Goal: Information Seeking & Learning: Check status

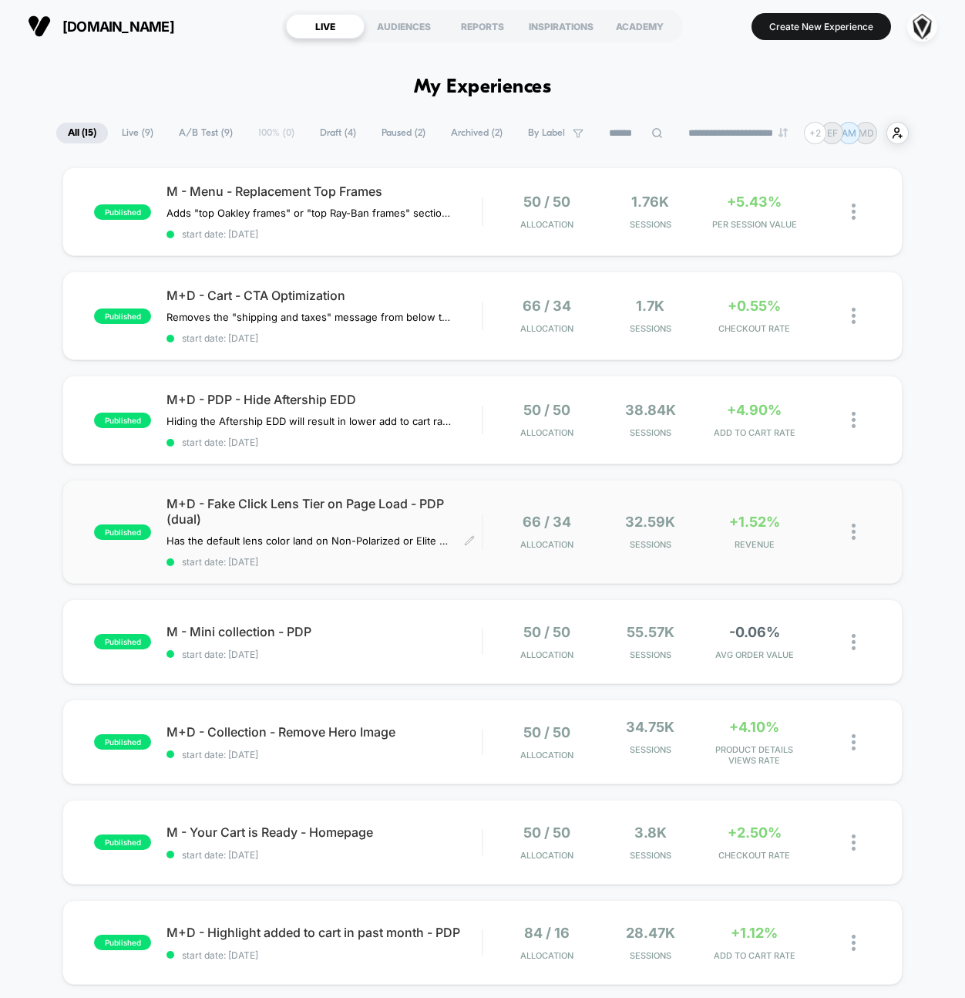
click at [419, 512] on span "M+D - Fake Click Lens Tier on Page Load - PDP (dual)" at bounding box center [324, 511] width 315 height 31
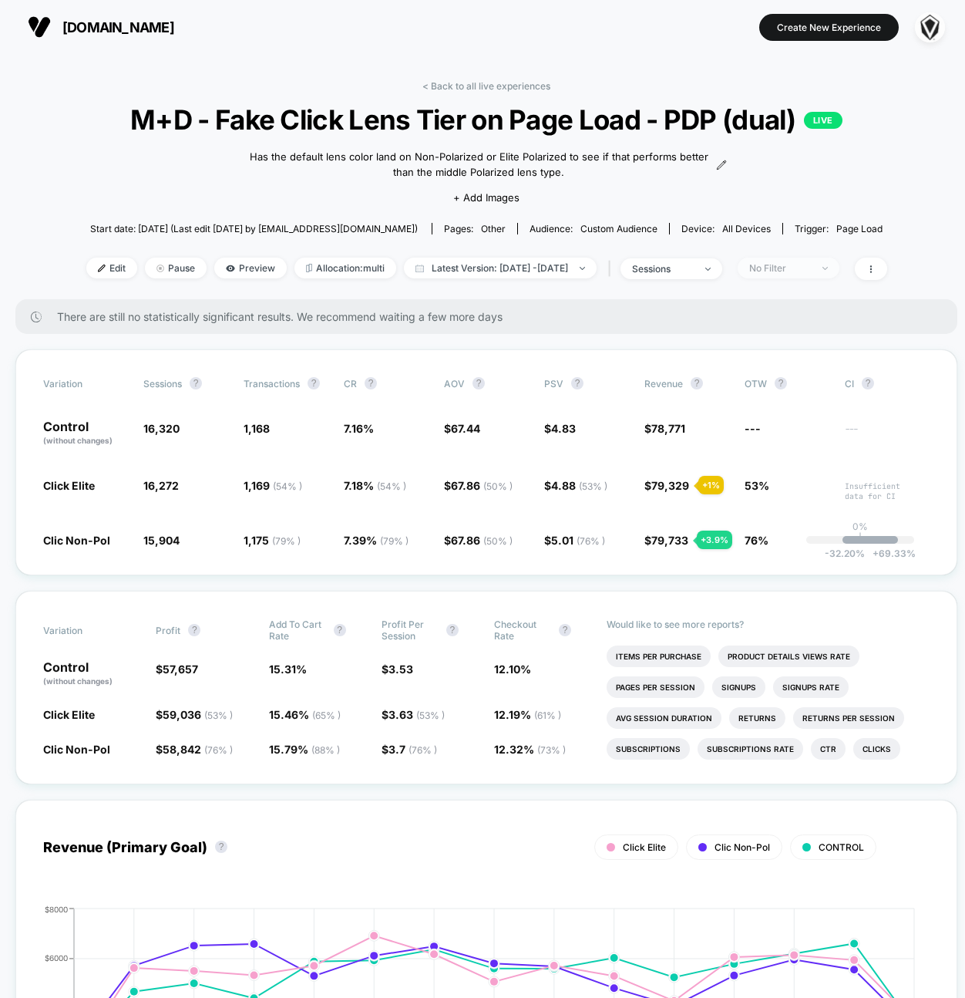
click at [806, 262] on div "No Filter" at bounding box center [780, 268] width 62 height 12
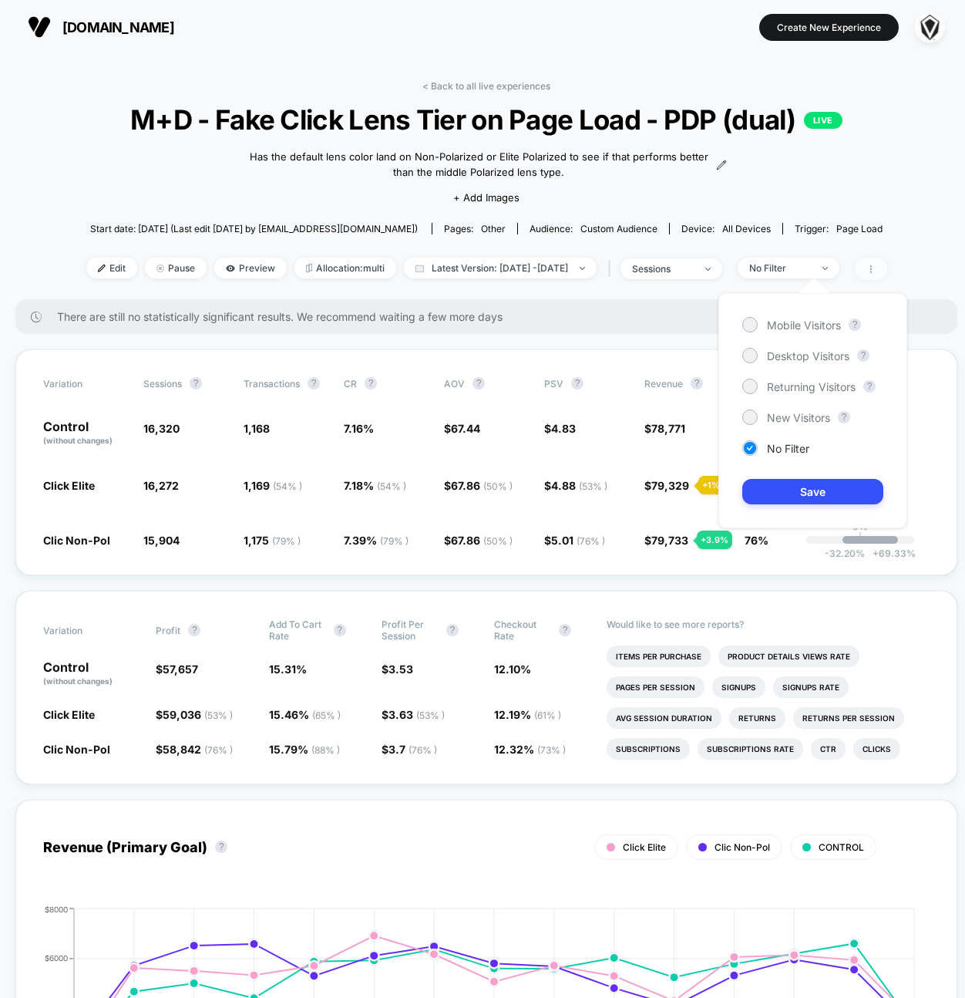
click at [876, 266] on icon at bounding box center [870, 268] width 9 height 9
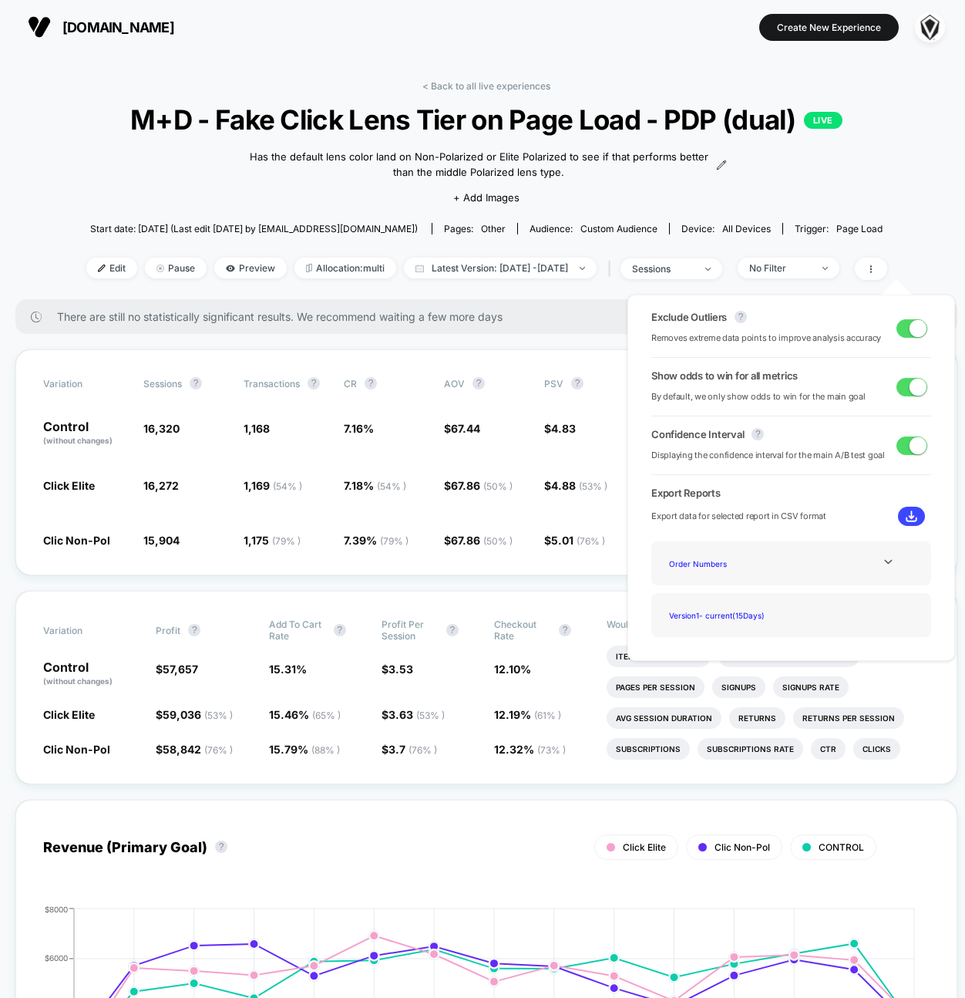
click at [910, 330] on span at bounding box center [918, 327] width 17 height 17
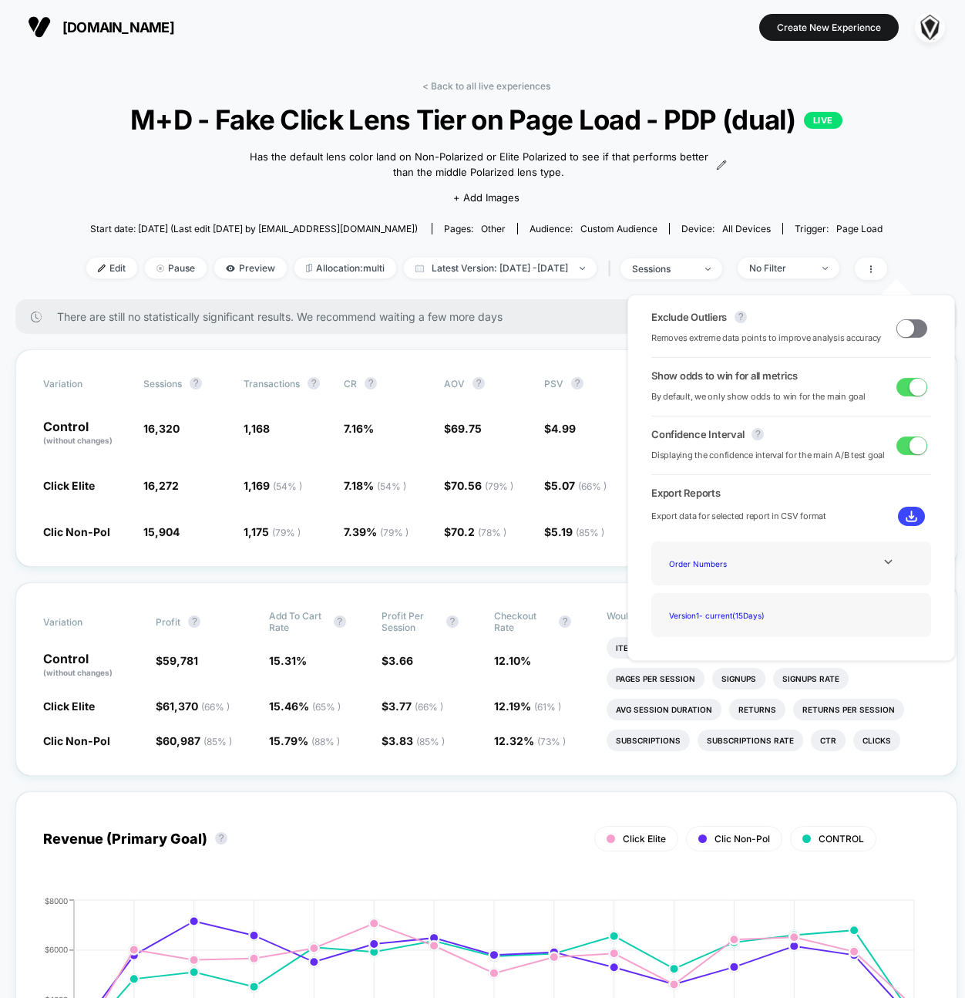
click at [905, 330] on span at bounding box center [905, 327] width 17 height 17
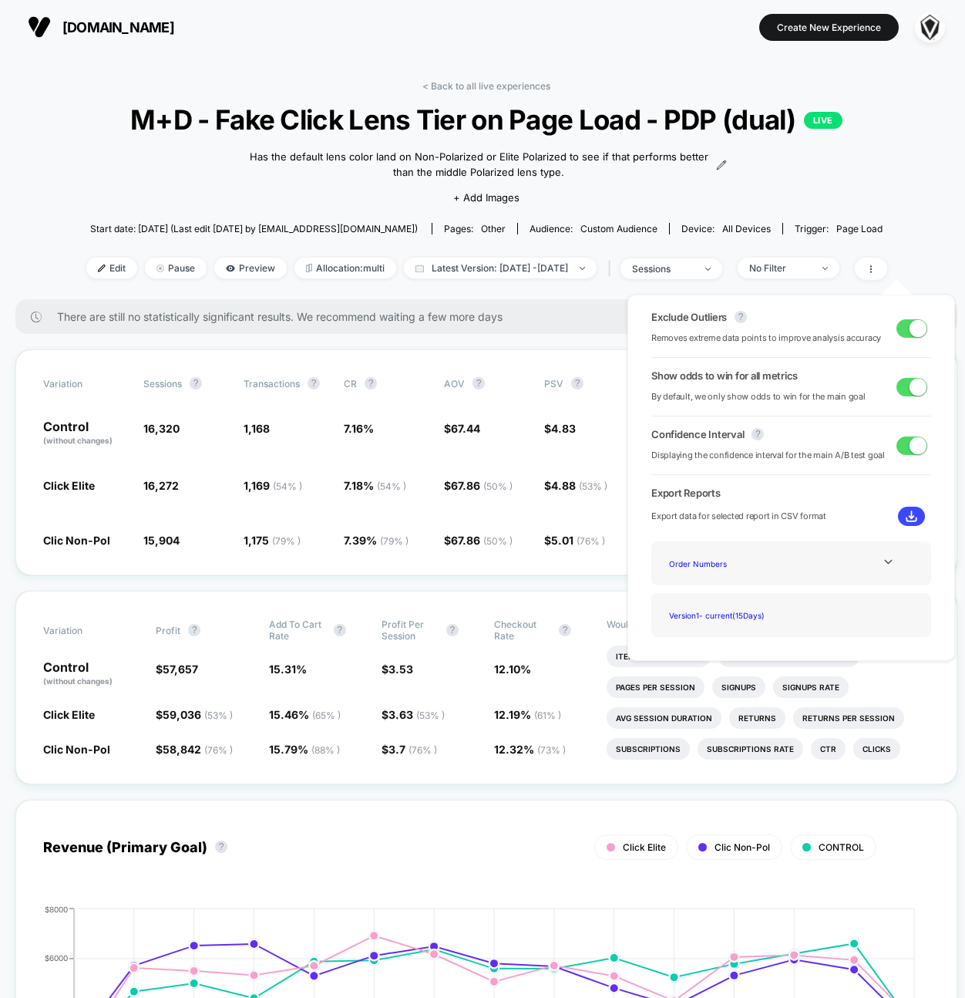
click at [887, 215] on div "Start date: [DATE] (Last edit [DATE] by [EMAIL_ADDRESS][DOMAIN_NAME]) Pages: ot…" at bounding box center [486, 228] width 801 height 27
